Goal: Transaction & Acquisition: Download file/media

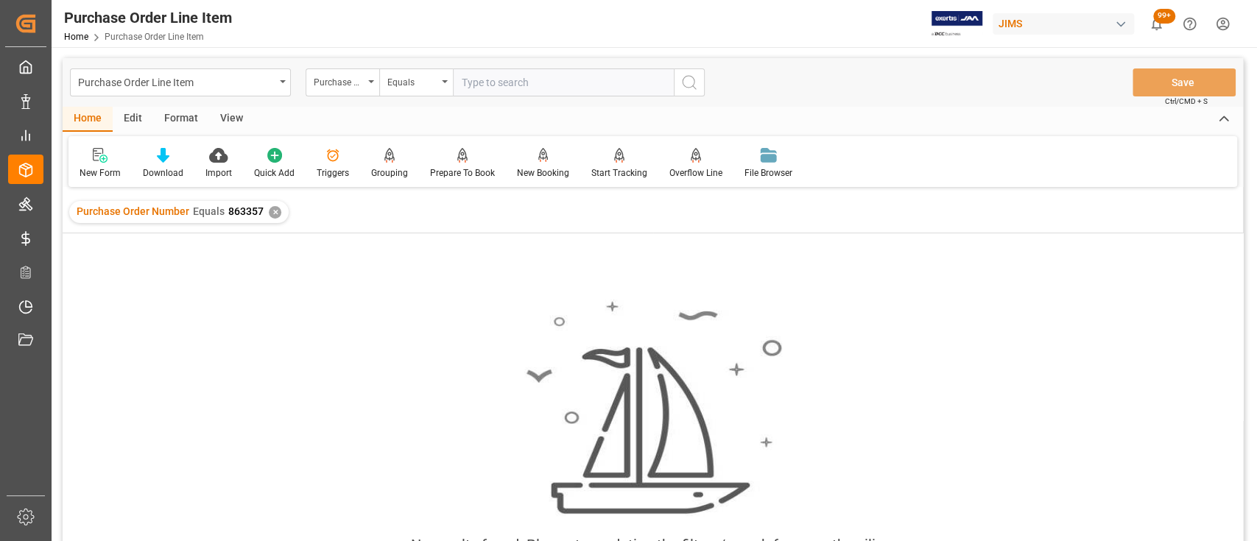
click at [275, 214] on div "✕" at bounding box center [275, 212] width 13 height 13
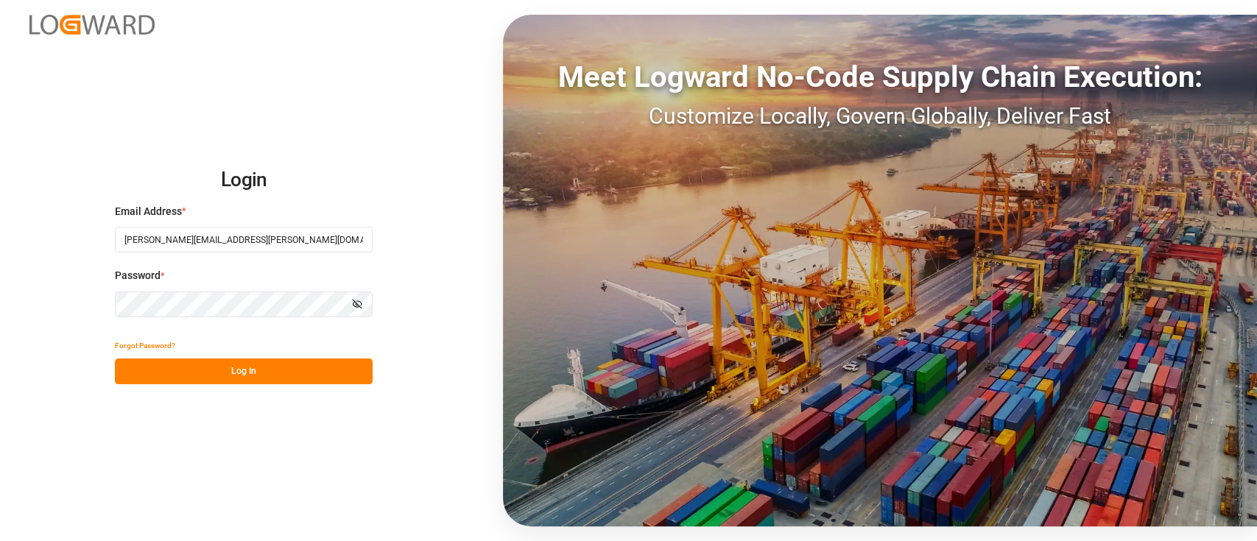
click at [253, 376] on button "Log In" at bounding box center [244, 372] width 258 height 26
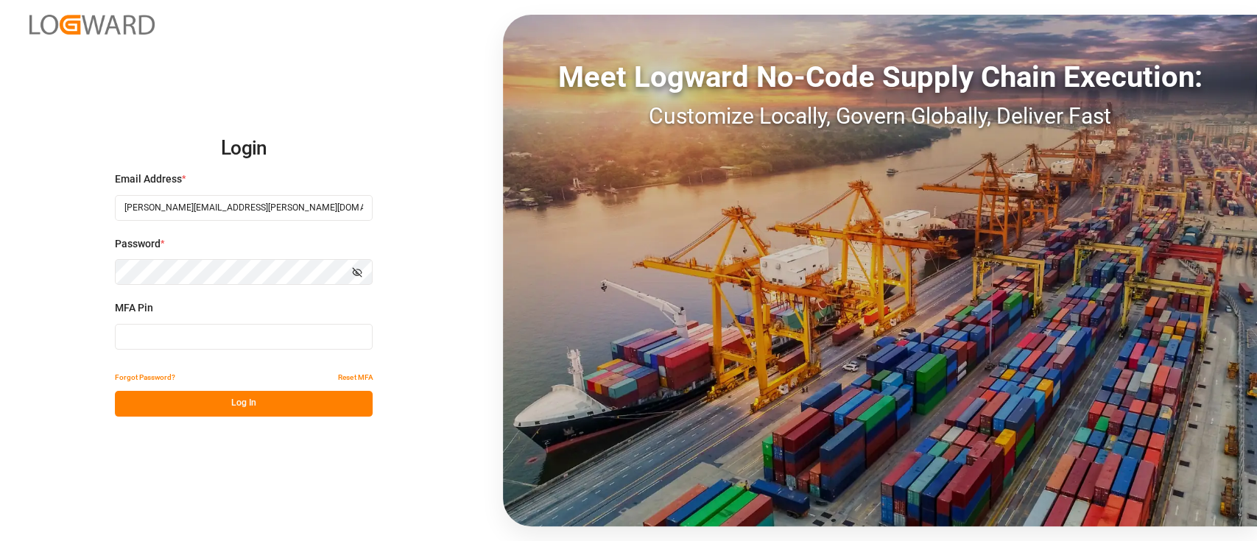
click at [190, 336] on input at bounding box center [244, 337] width 258 height 26
type input "642703"
click at [270, 405] on button "Log In" at bounding box center [244, 404] width 258 height 26
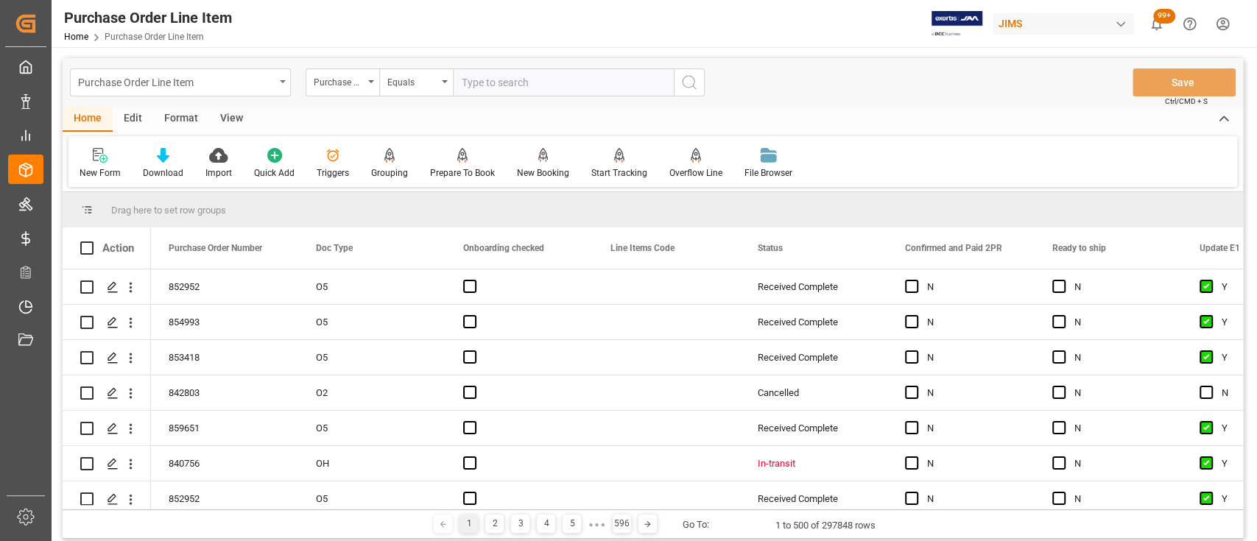
click at [282, 81] on icon "open menu" at bounding box center [283, 81] width 6 height 3
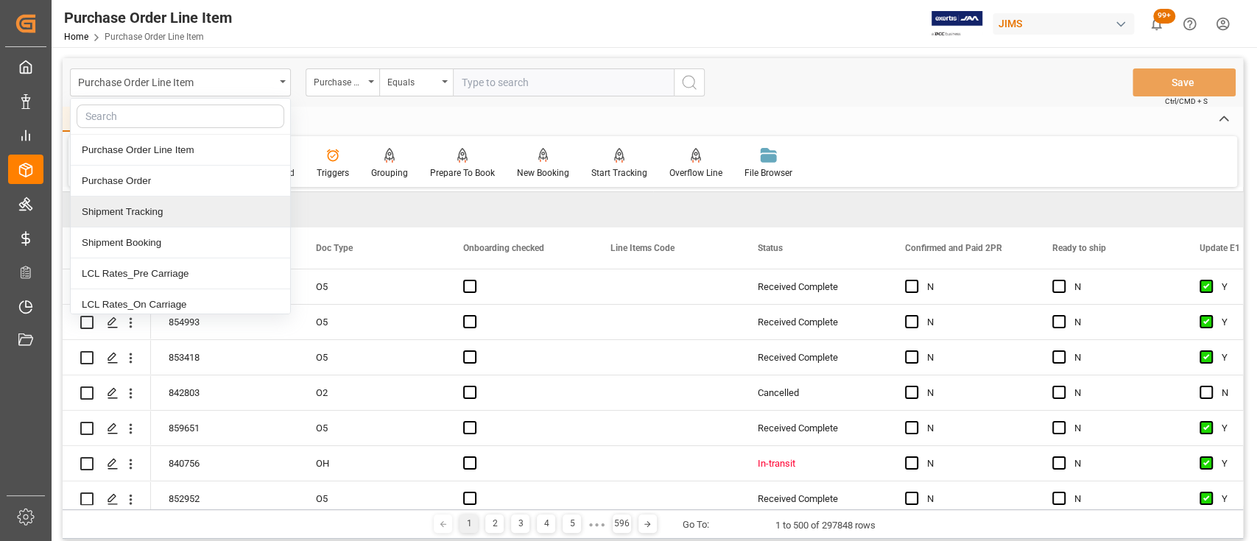
click at [169, 215] on div "Shipment Tracking" at bounding box center [180, 212] width 219 height 31
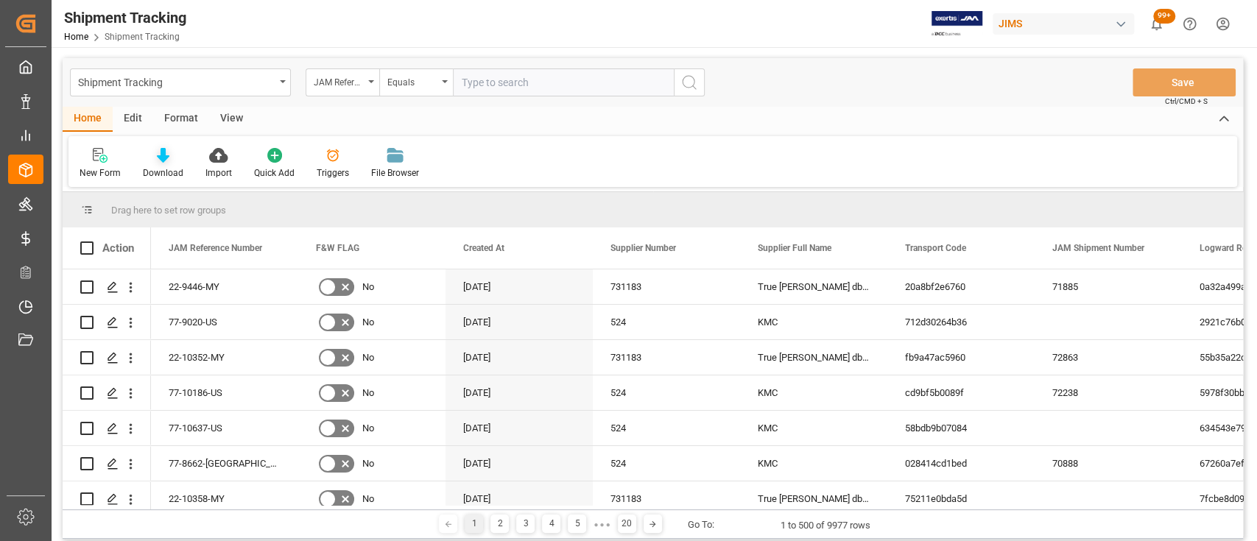
click at [163, 160] on icon at bounding box center [163, 155] width 13 height 15
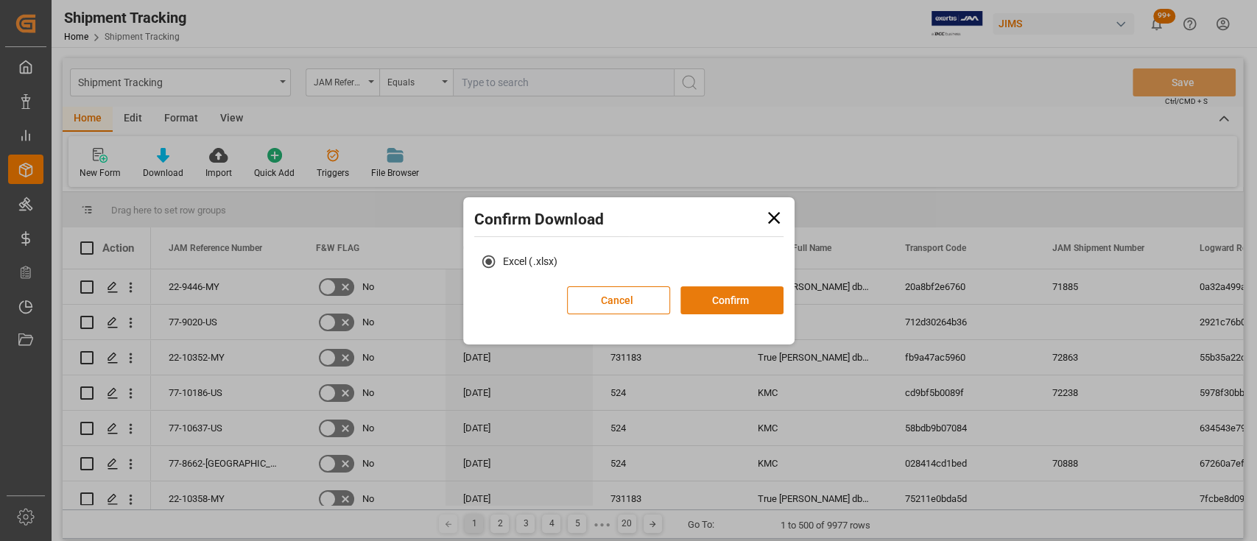
click at [732, 306] on button "Confirm" at bounding box center [731, 300] width 103 height 28
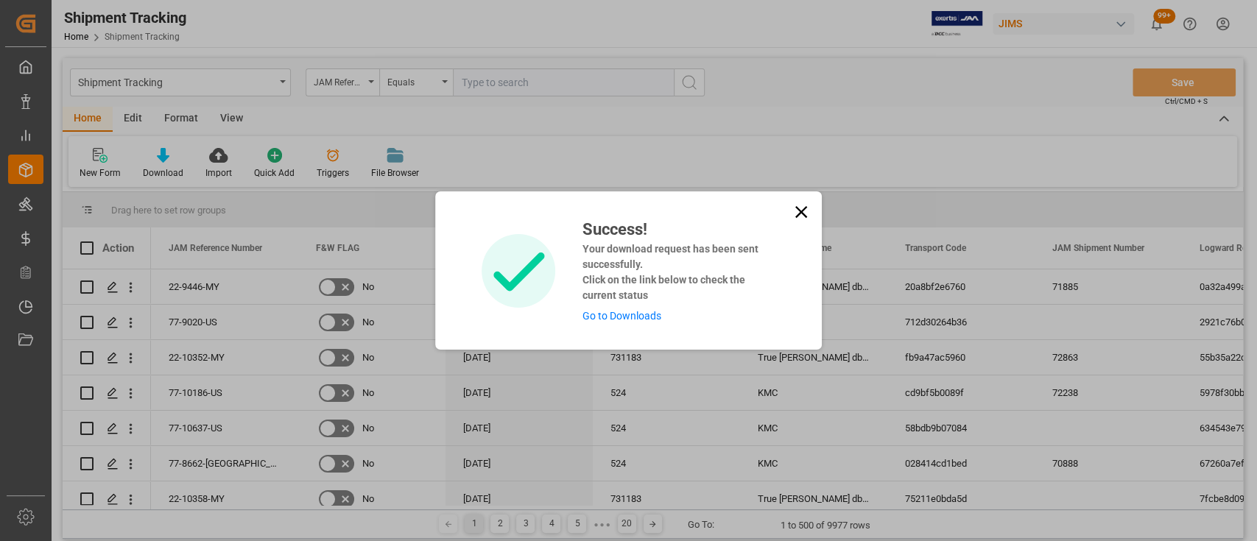
click at [635, 318] on link "Go to Downloads" at bounding box center [621, 316] width 79 height 12
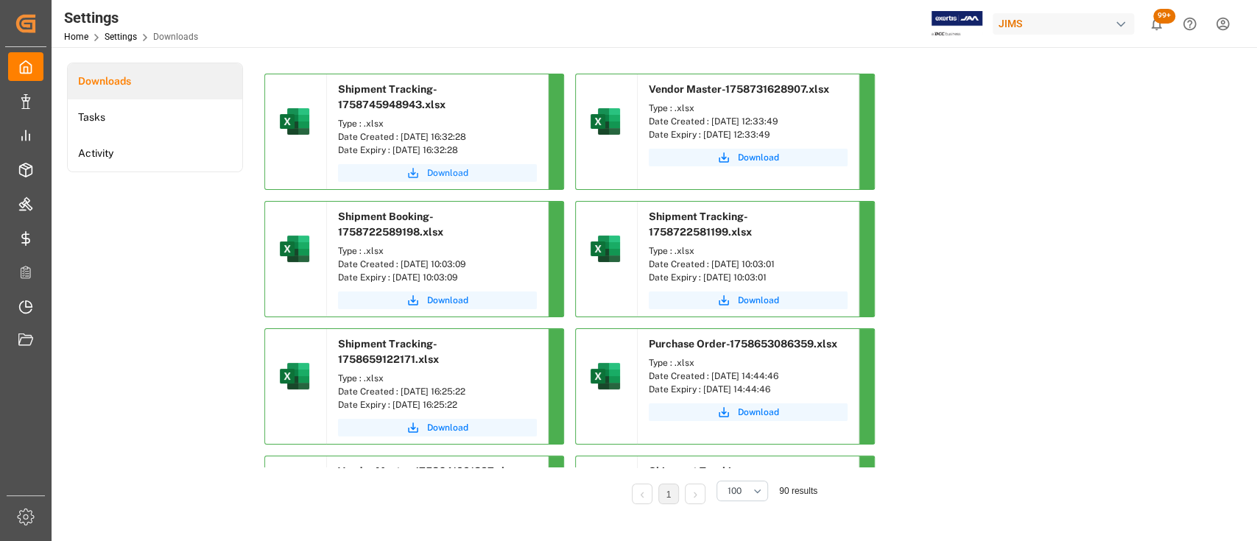
click at [445, 172] on span "Download" at bounding box center [447, 172] width 41 height 13
